Goal: Information Seeking & Learning: Learn about a topic

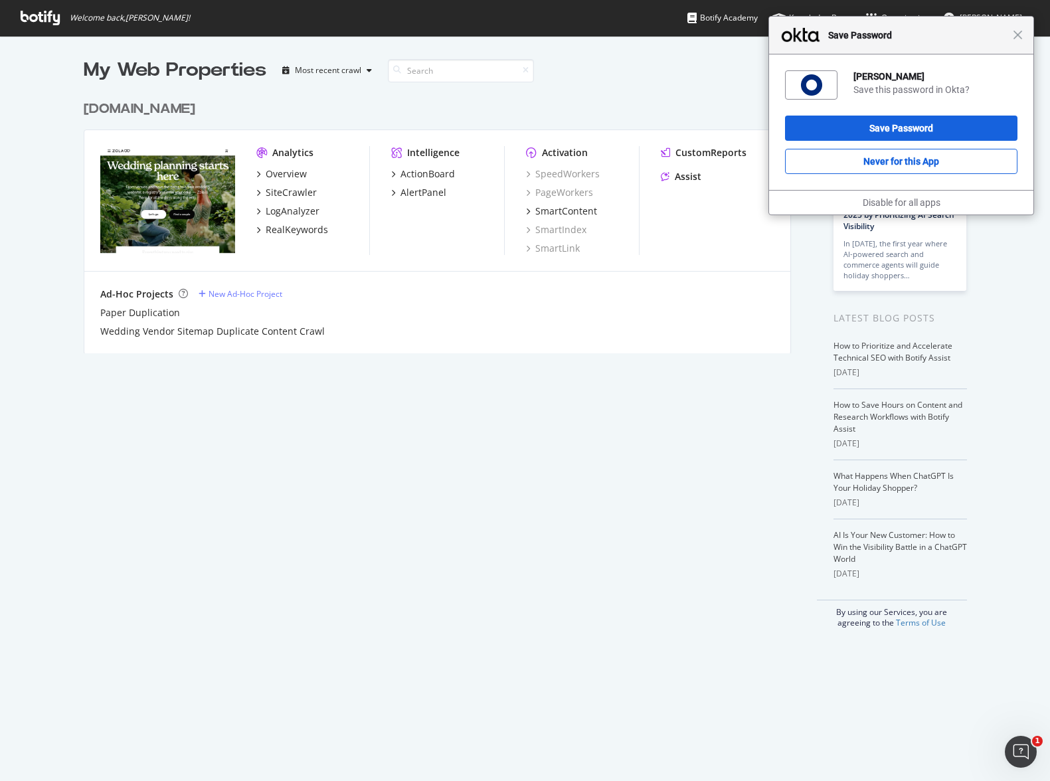
click at [1023, 29] on div "Close Save Password" at bounding box center [901, 36] width 264 height 38
click at [1021, 33] on span "Close" at bounding box center [1018, 35] width 10 height 10
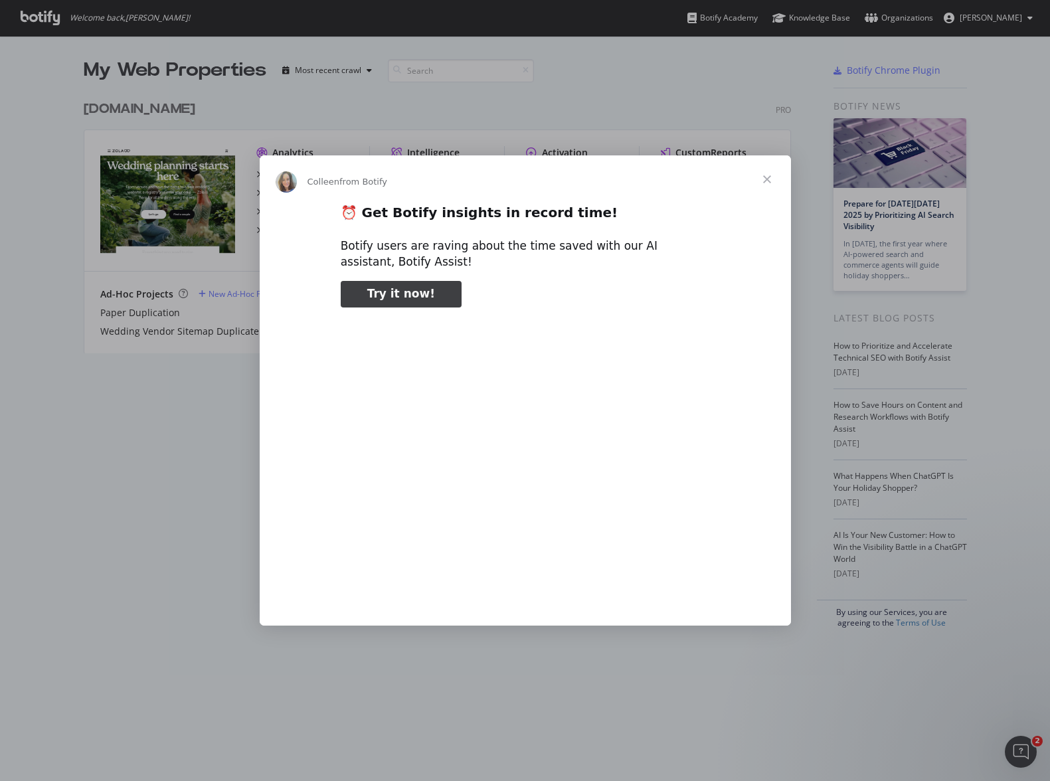
type input "139806"
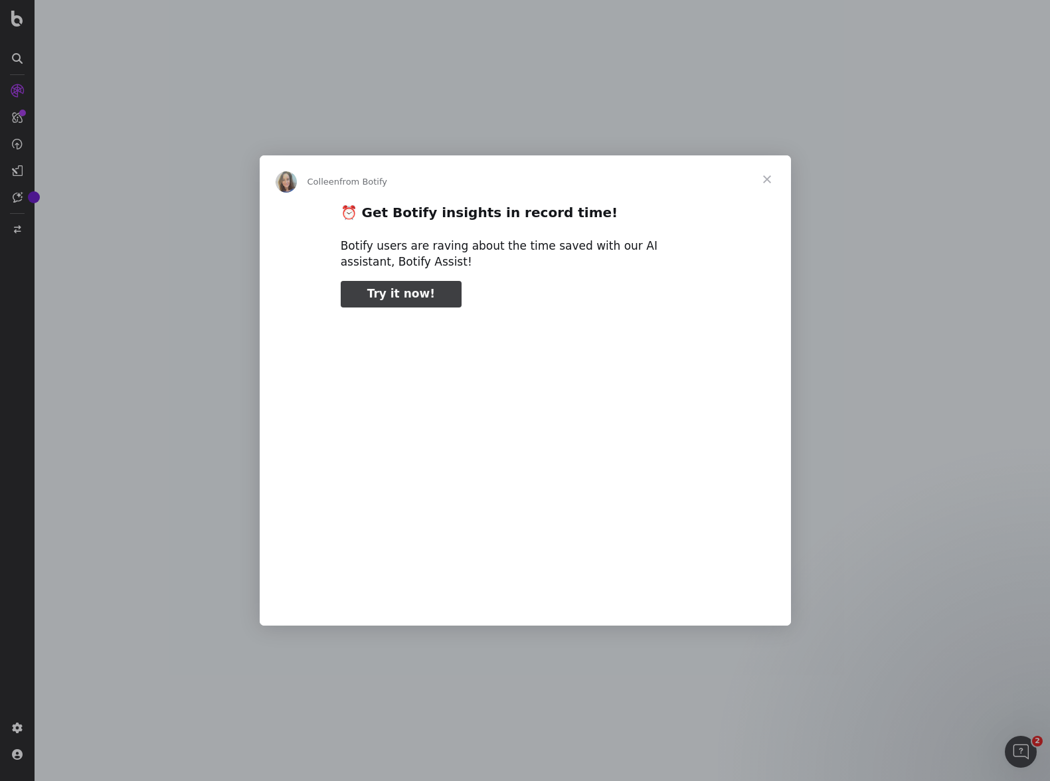
click at [772, 173] on span "Close" at bounding box center [767, 179] width 48 height 48
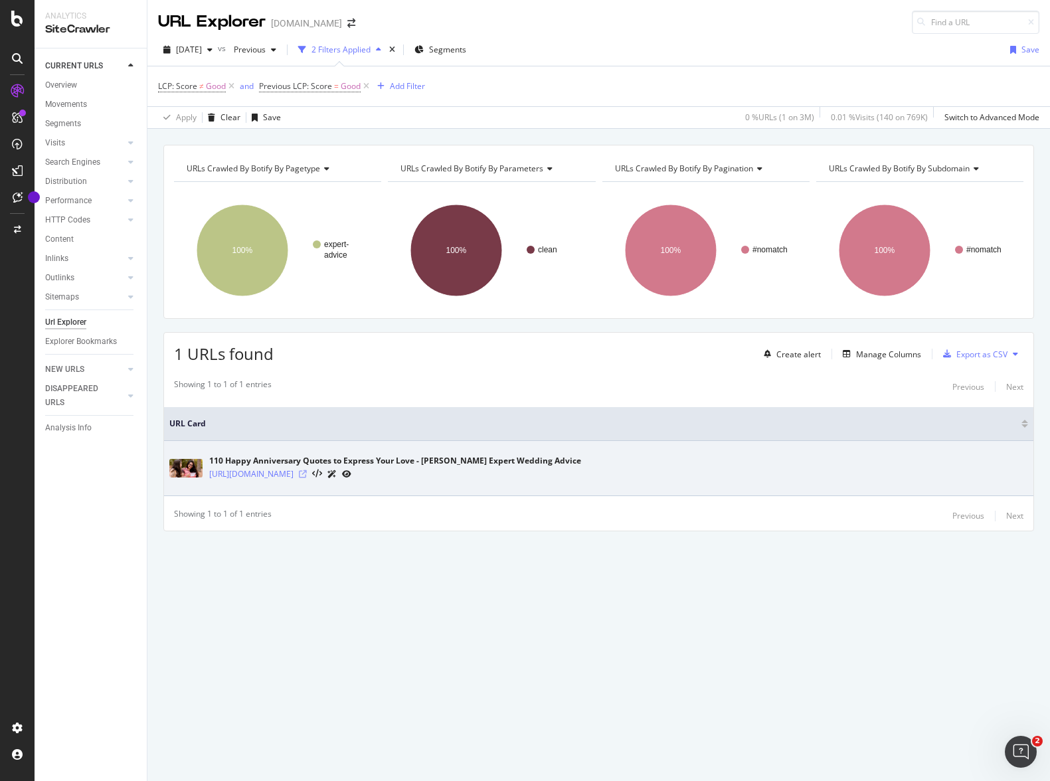
click at [307, 471] on icon at bounding box center [303, 474] width 8 height 8
click at [351, 475] on icon at bounding box center [346, 474] width 9 height 8
click at [307, 475] on icon at bounding box center [303, 474] width 8 height 8
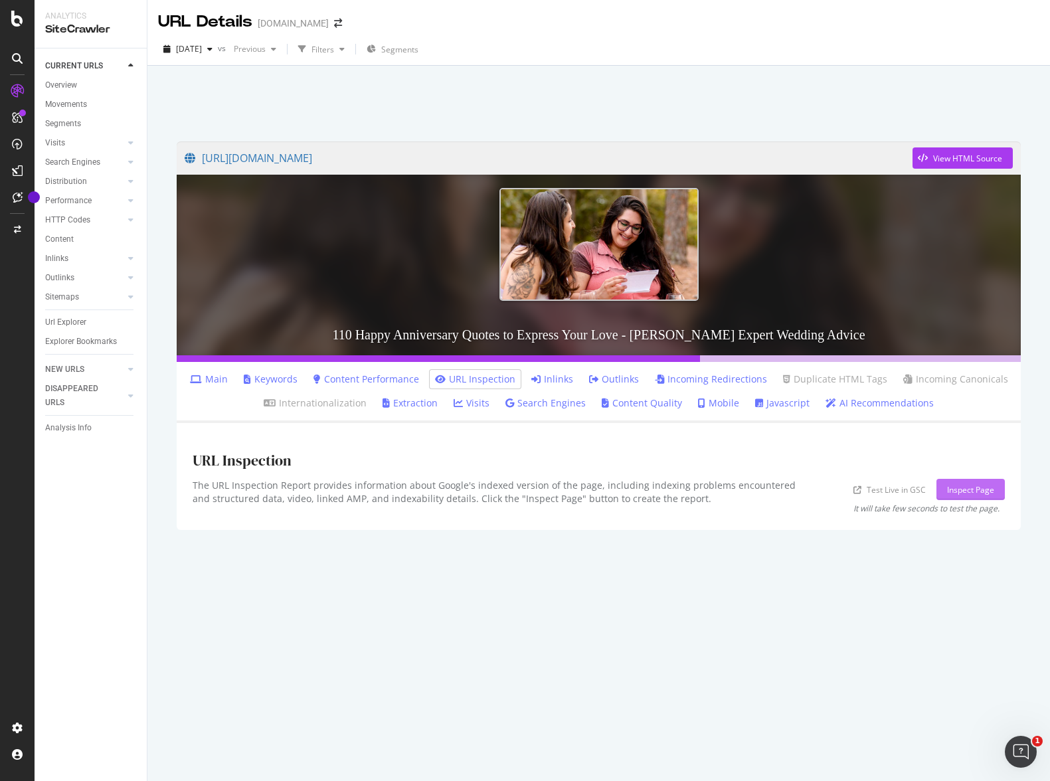
click at [948, 488] on div "Inspect Page" at bounding box center [970, 489] width 47 height 11
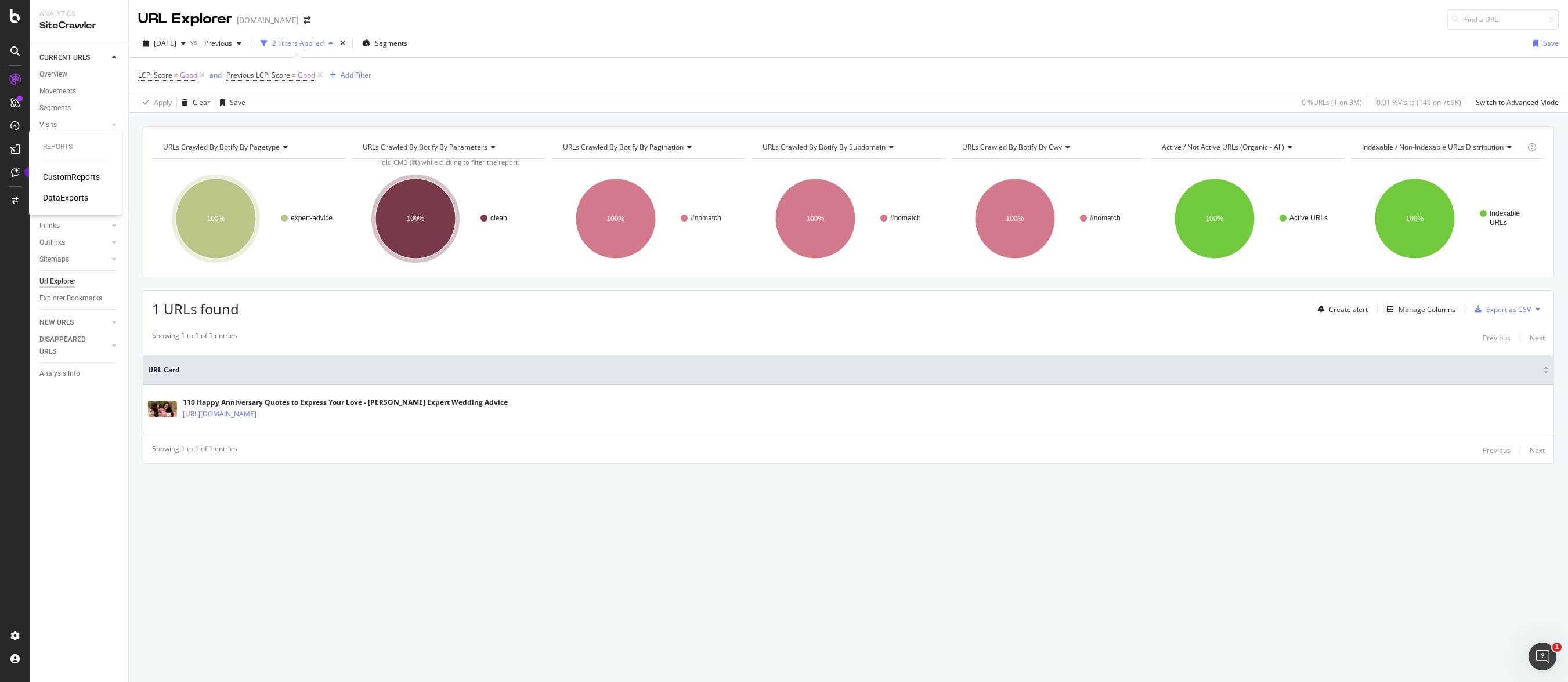
click at [59, 176] on div "CustomReports" at bounding box center [71, 176] width 57 height 11
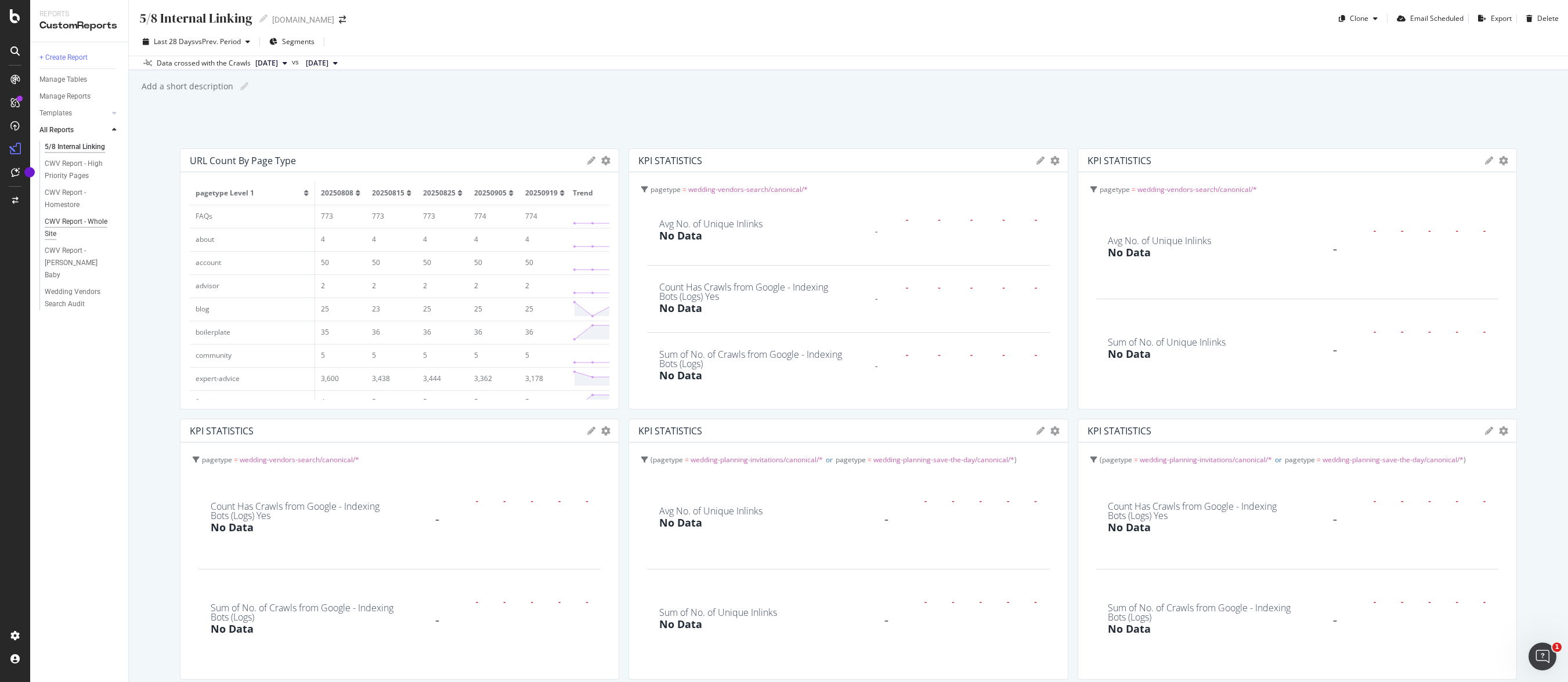
click at [70, 224] on div "CWV Report - Whole Site" at bounding box center [77, 228] width 66 height 24
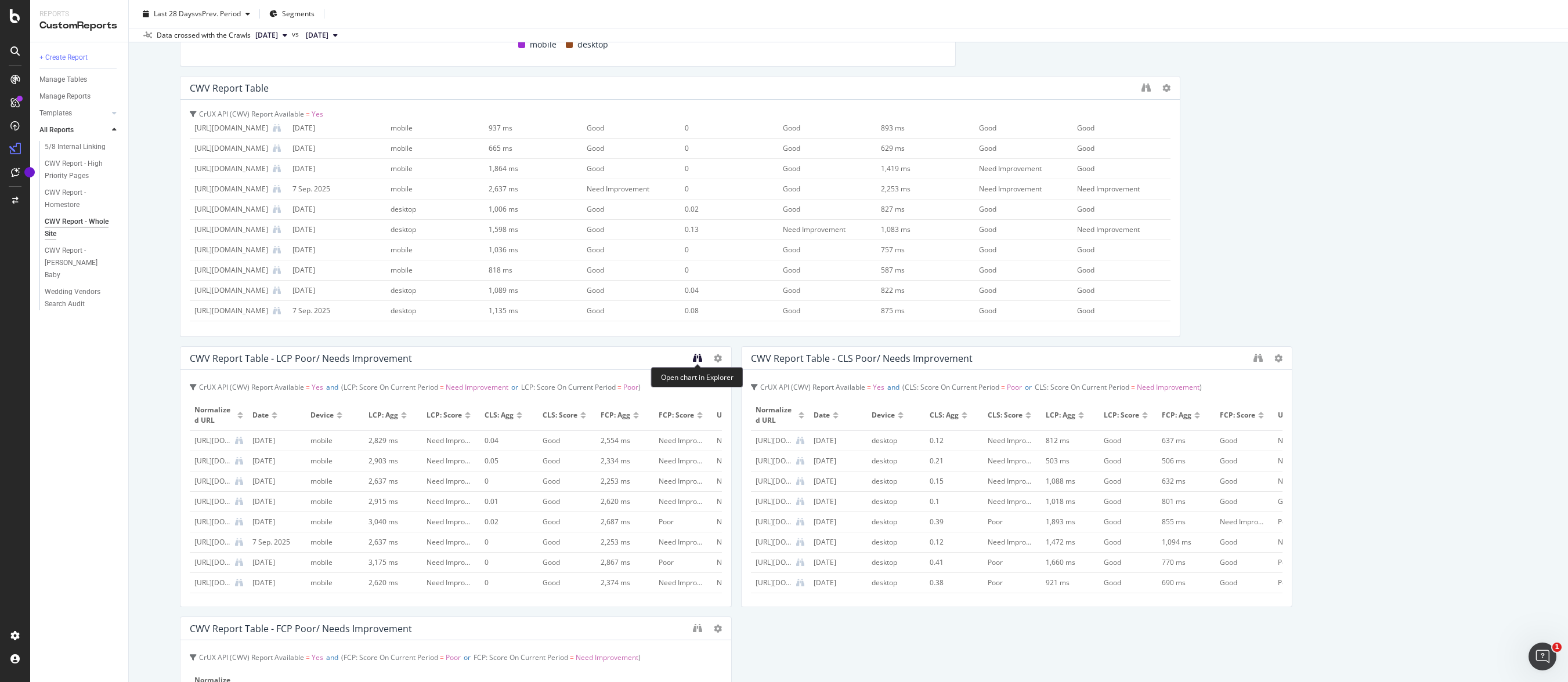
click at [699, 361] on icon "binoculars" at bounding box center [697, 358] width 10 height 10
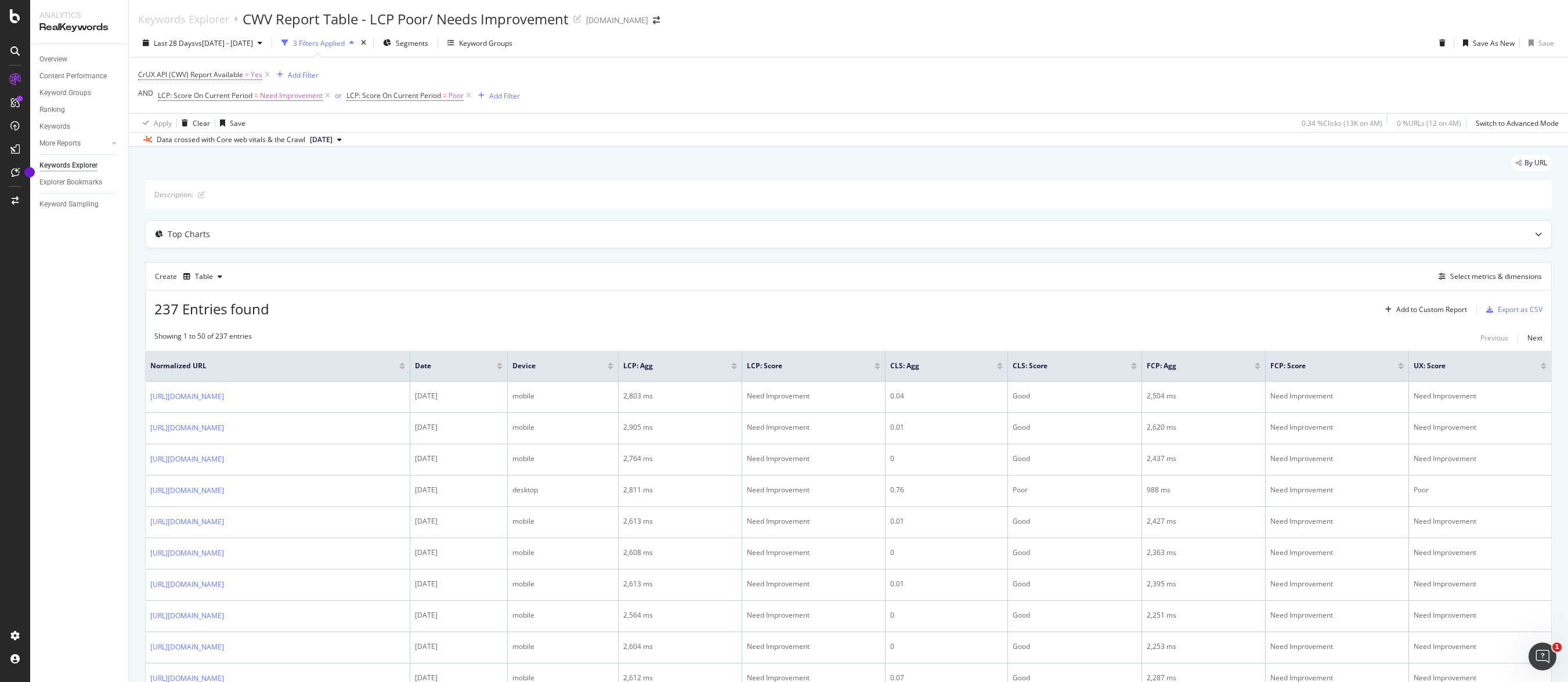
click at [528, 319] on div "237 Entries found Add to Custom Report Export as CSV" at bounding box center [848, 305] width 1406 height 29
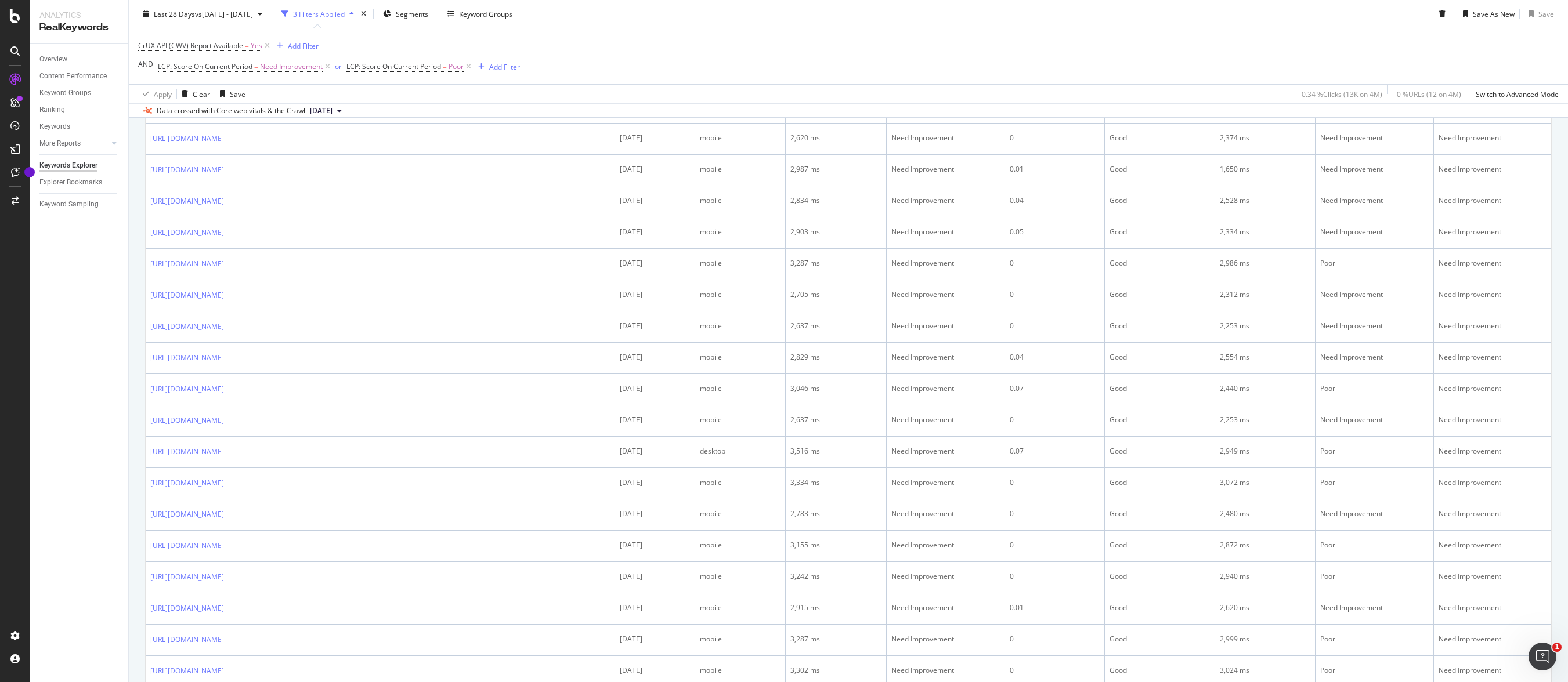
scroll to position [1250, 0]
